Goal: Information Seeking & Learning: Learn about a topic

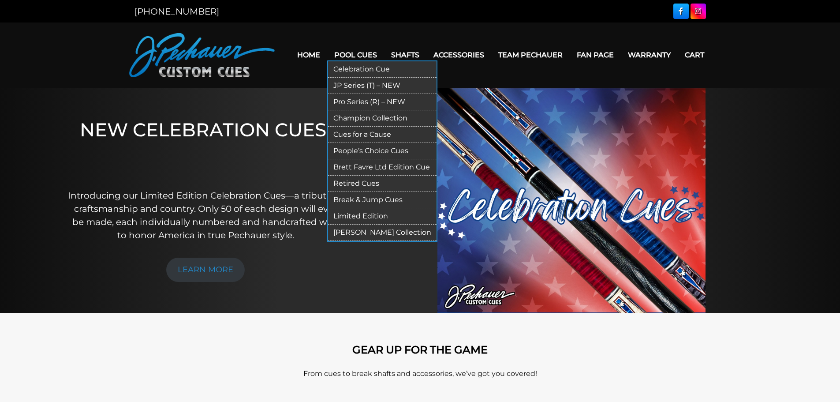
click at [367, 101] on link "Pro Series (R) – NEW" at bounding box center [382, 102] width 109 height 16
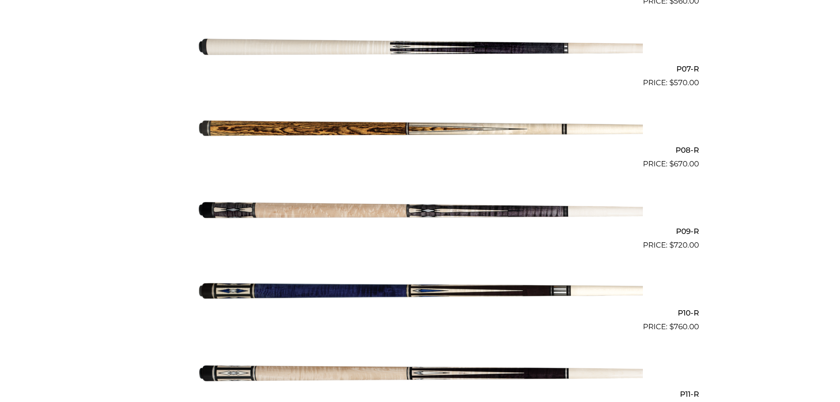
scroll to position [767, 0]
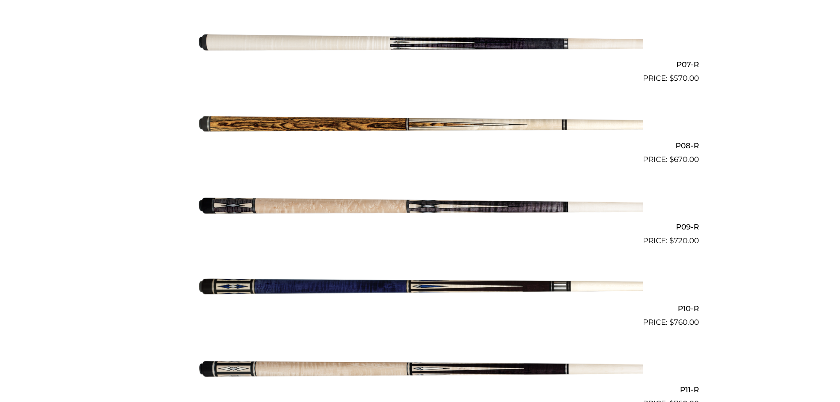
click at [378, 123] on img at bounding box center [421, 125] width 446 height 74
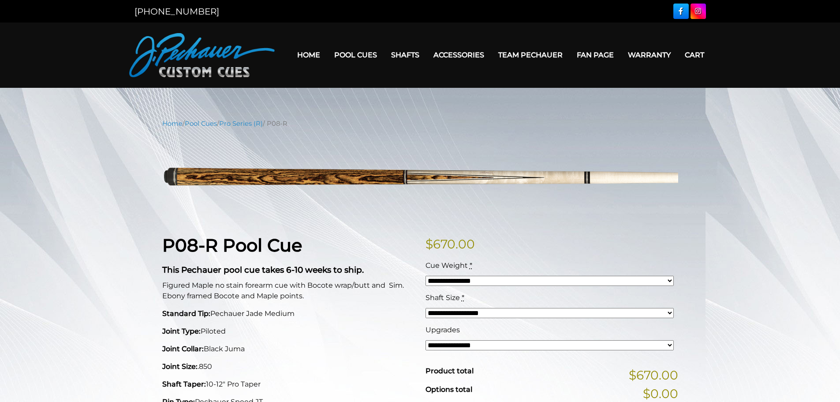
click at [668, 280] on select "**********" at bounding box center [550, 281] width 248 height 10
click at [630, 239] on p "$ 670.00" at bounding box center [552, 244] width 253 height 19
click at [669, 343] on select "**********" at bounding box center [550, 345] width 248 height 10
click at [569, 251] on p "$ 670.00" at bounding box center [552, 244] width 253 height 19
click at [244, 122] on link "Pro Series (R)" at bounding box center [241, 124] width 44 height 8
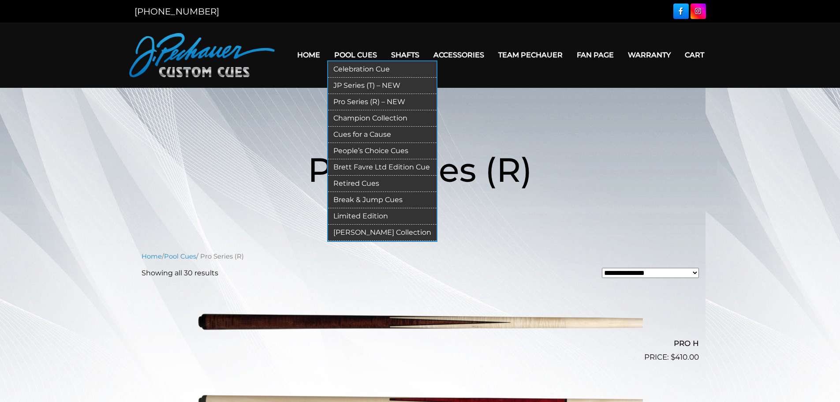
click at [357, 85] on link "JP Series (T) – NEW" at bounding box center [382, 86] width 109 height 16
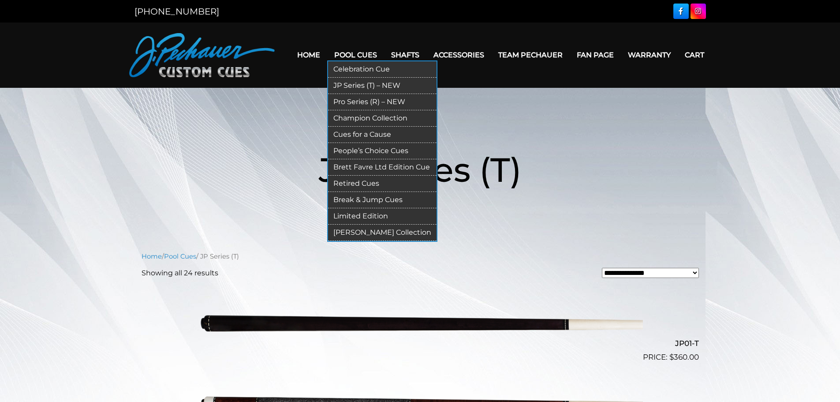
click at [370, 116] on link "Champion Collection" at bounding box center [382, 118] width 109 height 16
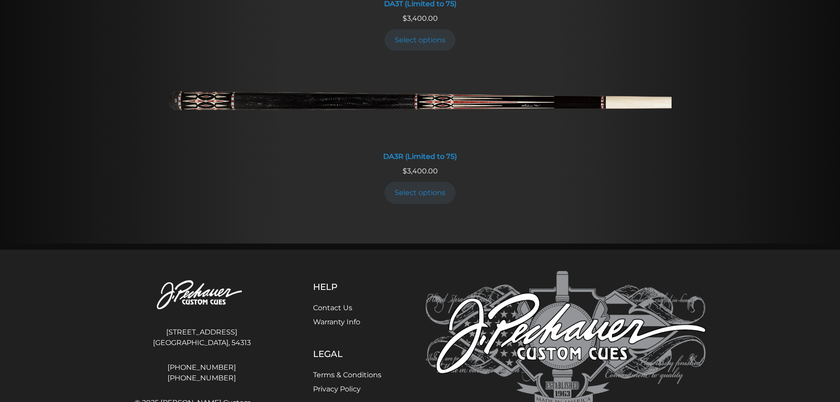
scroll to position [1827, 0]
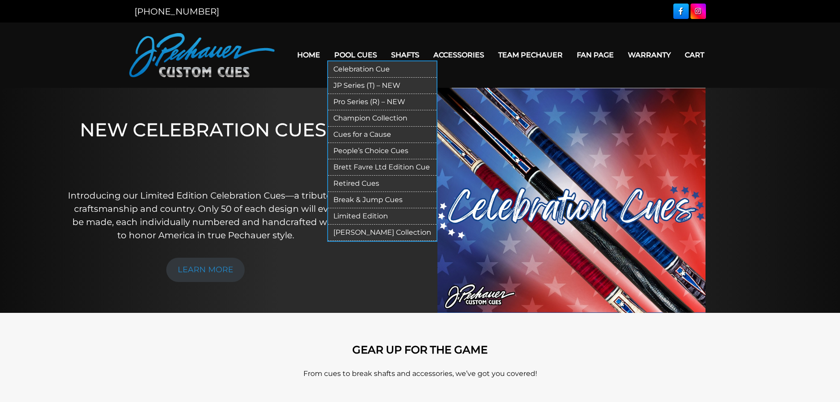
click at [349, 50] on link "Pool Cues" at bounding box center [355, 55] width 57 height 22
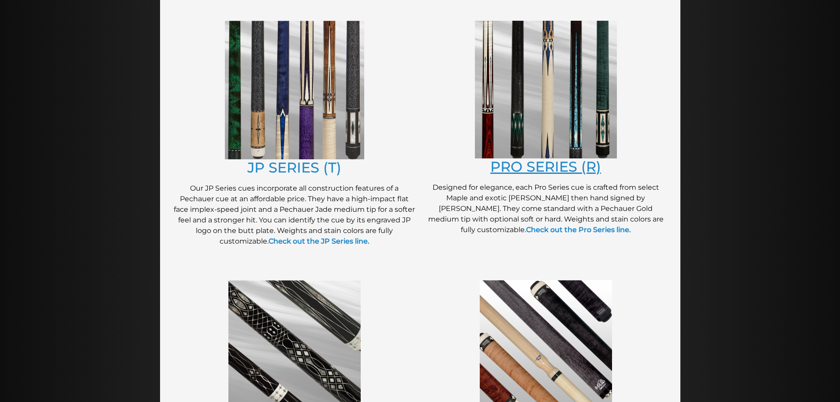
scroll to position [464, 0]
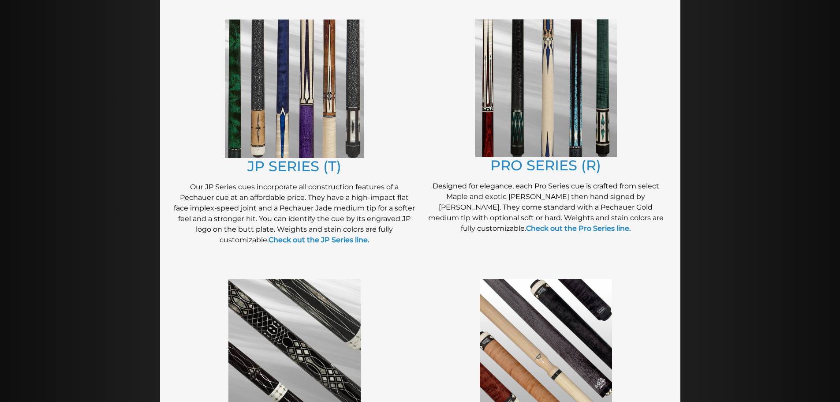
click at [531, 124] on img at bounding box center [546, 88] width 142 height 138
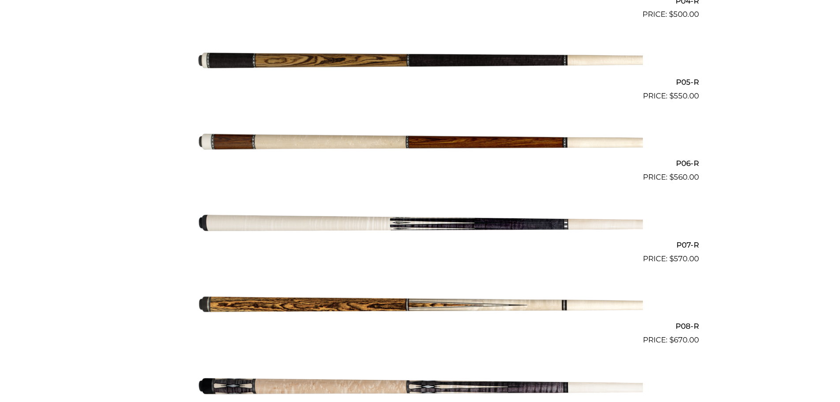
scroll to position [600, 0]
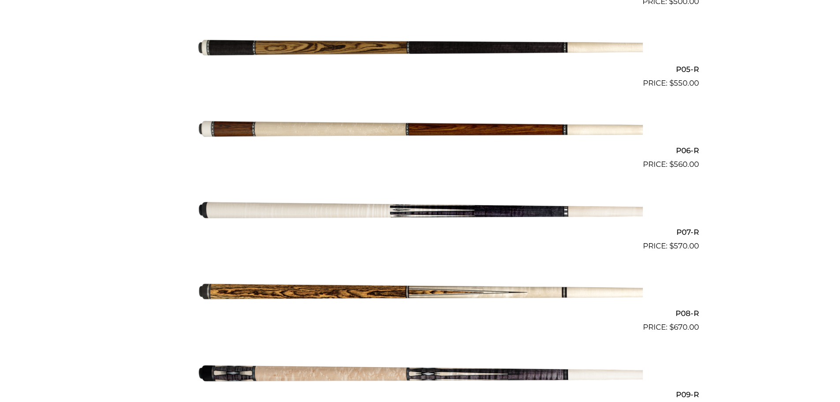
click at [395, 288] on img at bounding box center [421, 292] width 446 height 74
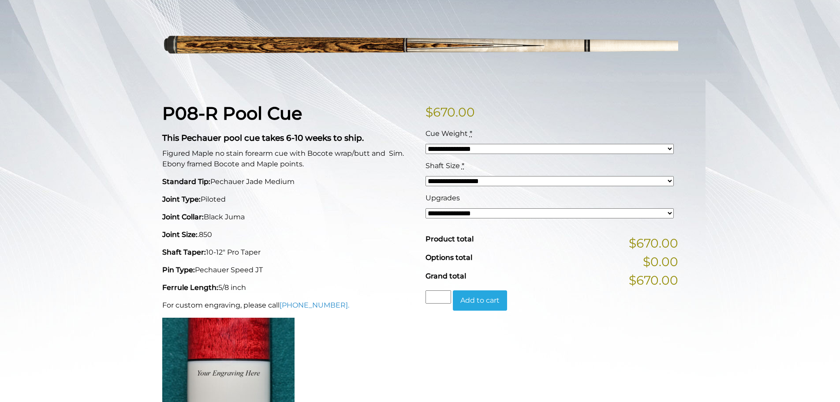
scroll to position [132, 0]
